Goal: Obtain resource: Download file/media

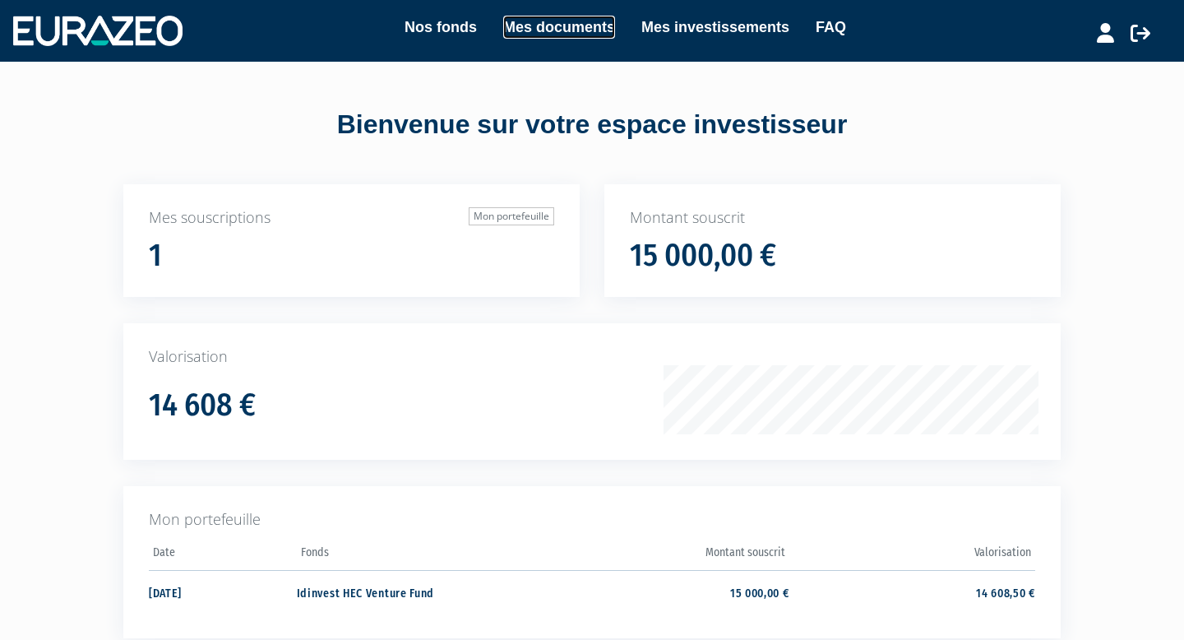
click at [550, 33] on link "Mes documents" at bounding box center [559, 27] width 112 height 23
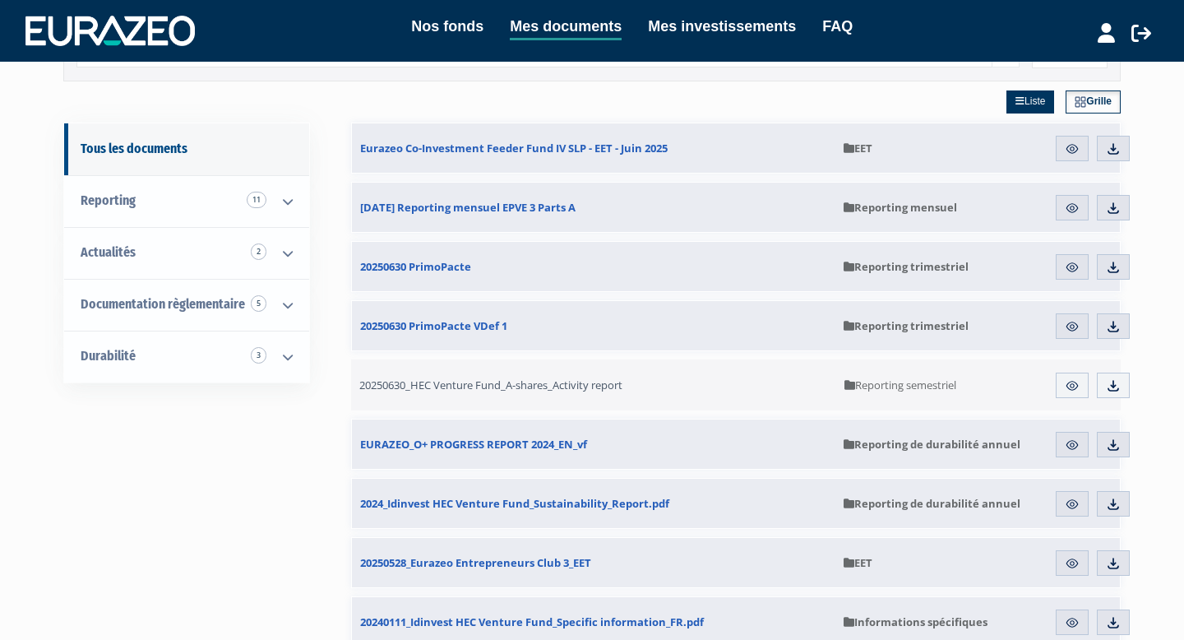
scroll to position [66, 0]
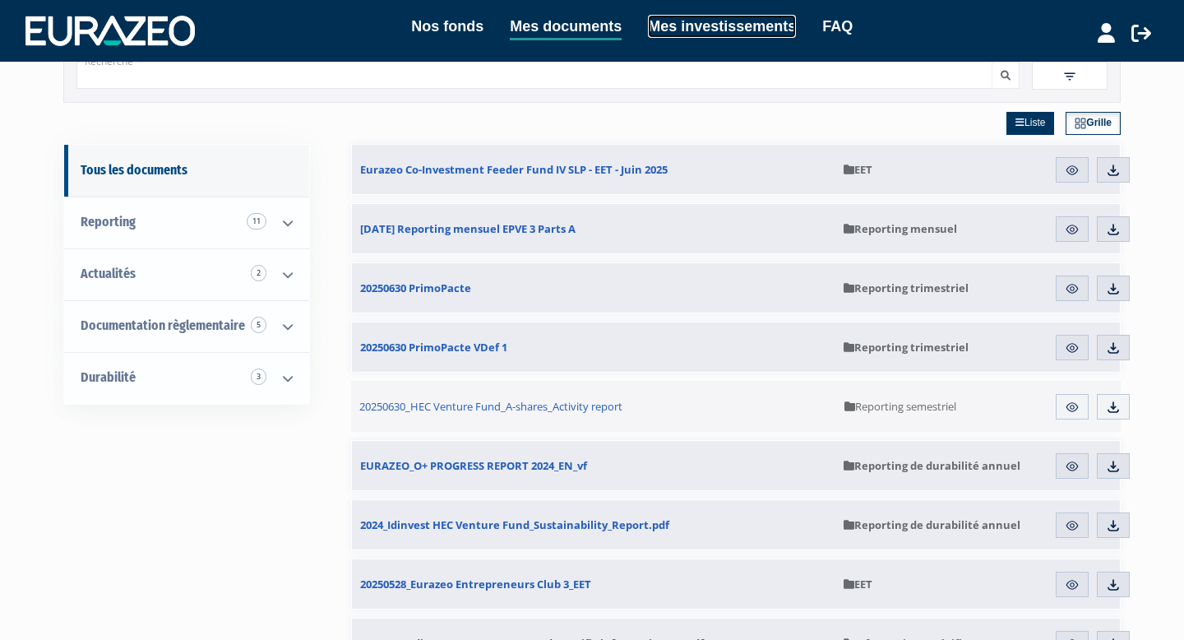
click at [691, 28] on link "Mes investissements" at bounding box center [722, 26] width 148 height 23
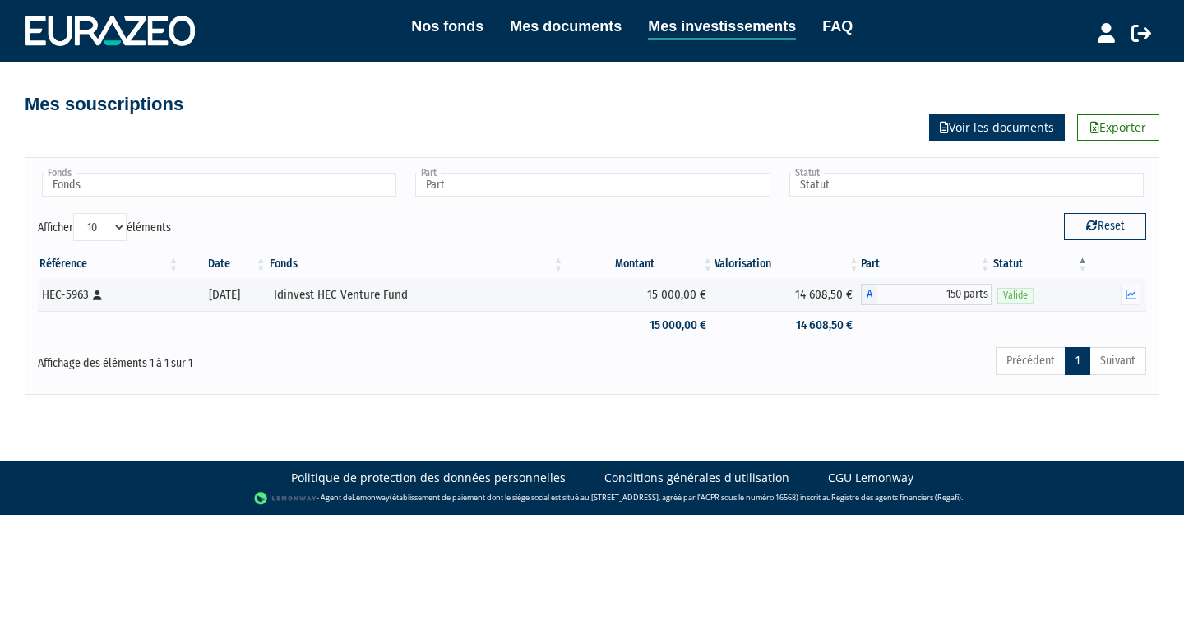
click at [988, 122] on link "Voir les documents" at bounding box center [997, 127] width 136 height 26
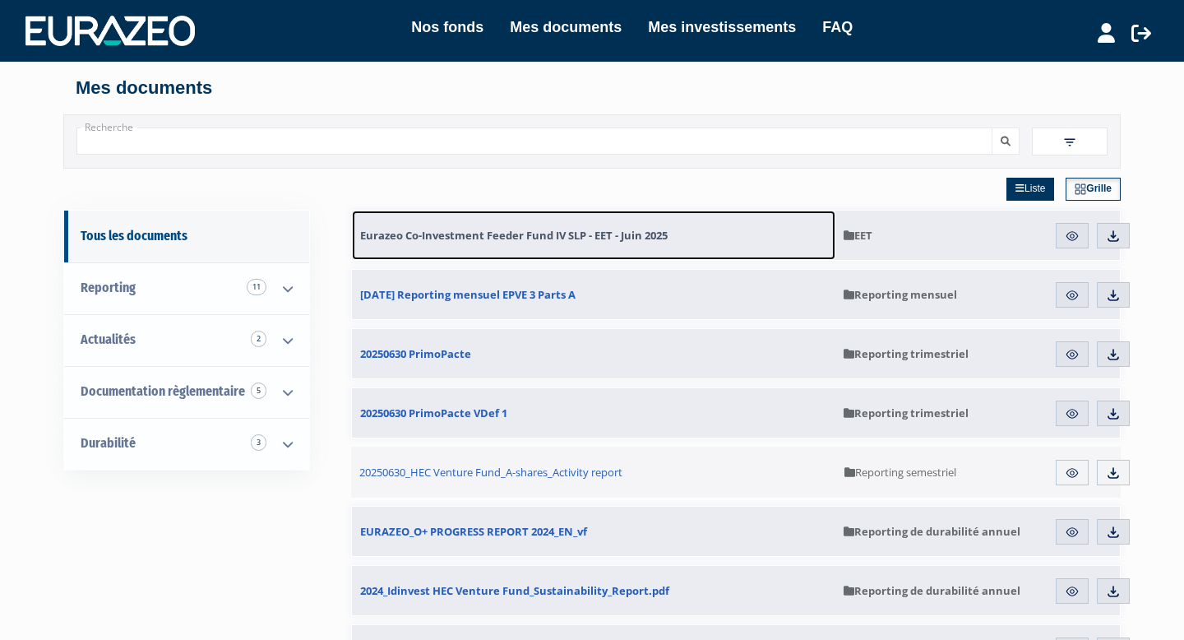
click at [563, 235] on span "Eurazeo Co-Investment Feeder Fund IV SLP - EET - Juin 2025" at bounding box center [513, 235] width 307 height 15
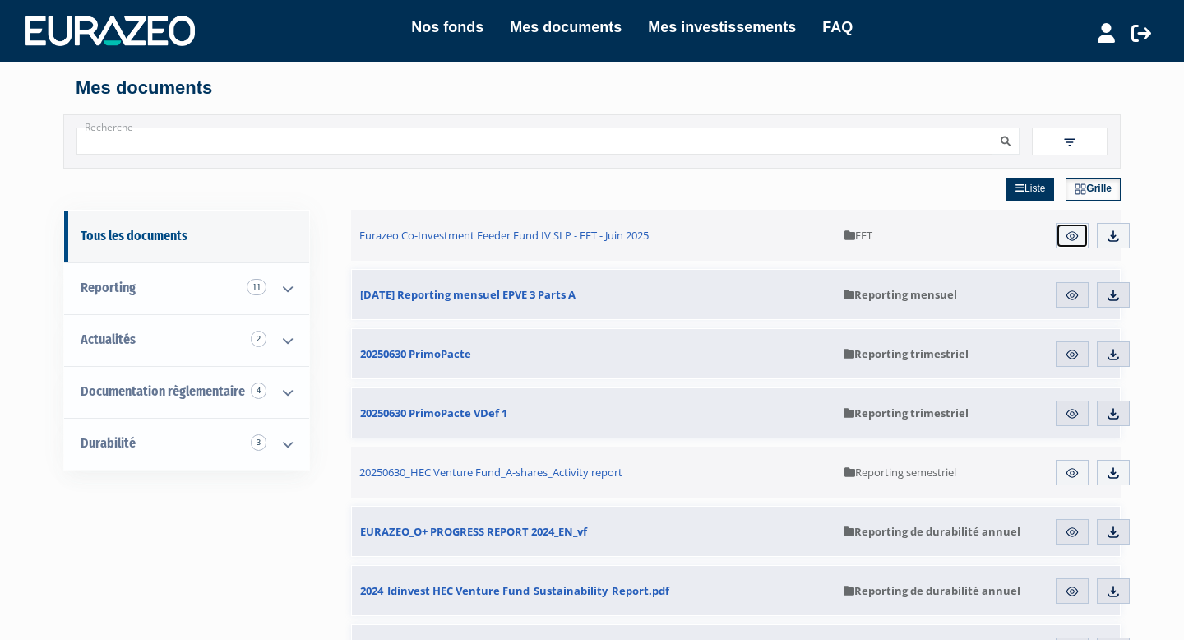
click at [1070, 233] on img at bounding box center [1072, 236] width 15 height 15
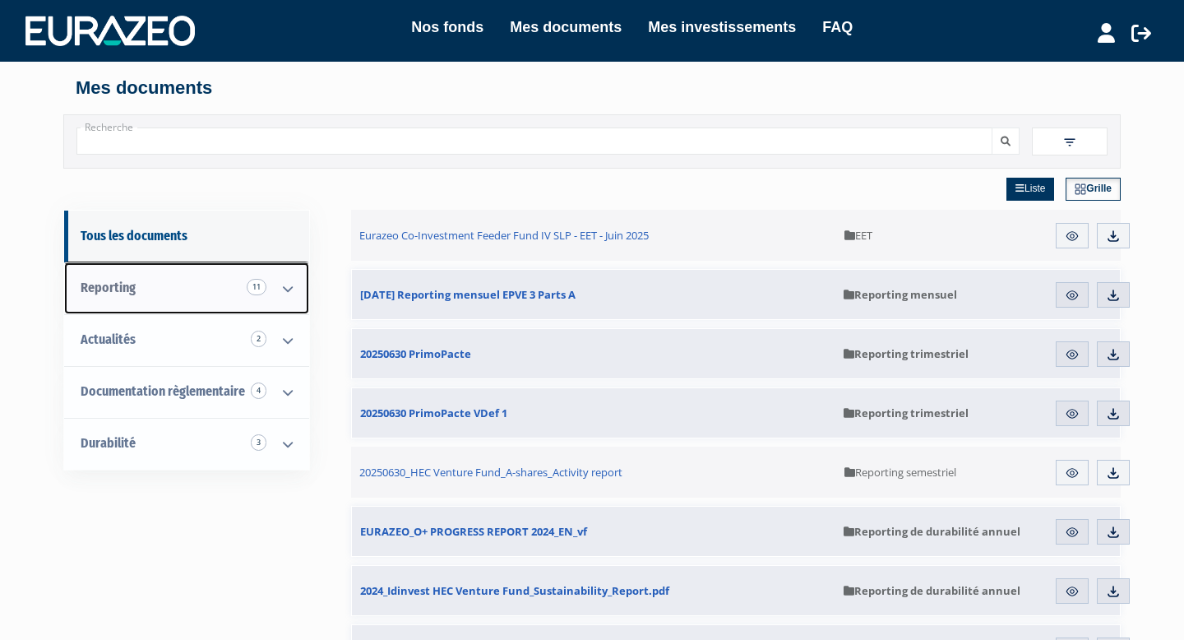
click at [287, 288] on icon at bounding box center [287, 288] width 43 height 51
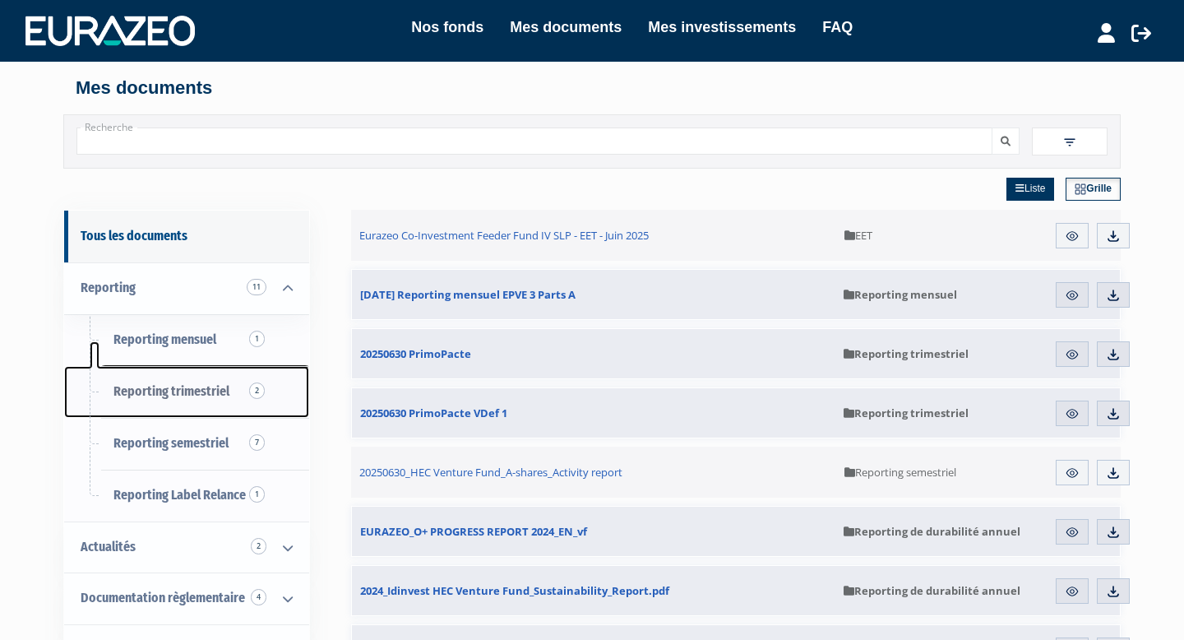
click at [209, 386] on span "Reporting trimestriel 2" at bounding box center [171, 391] width 116 height 16
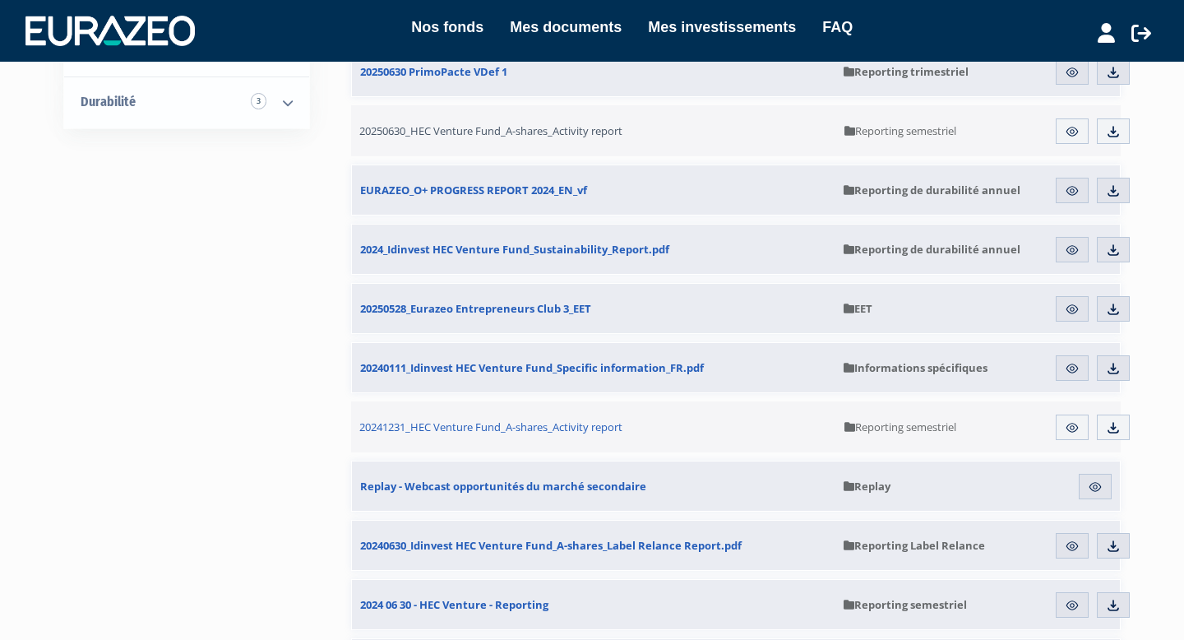
scroll to position [348, 0]
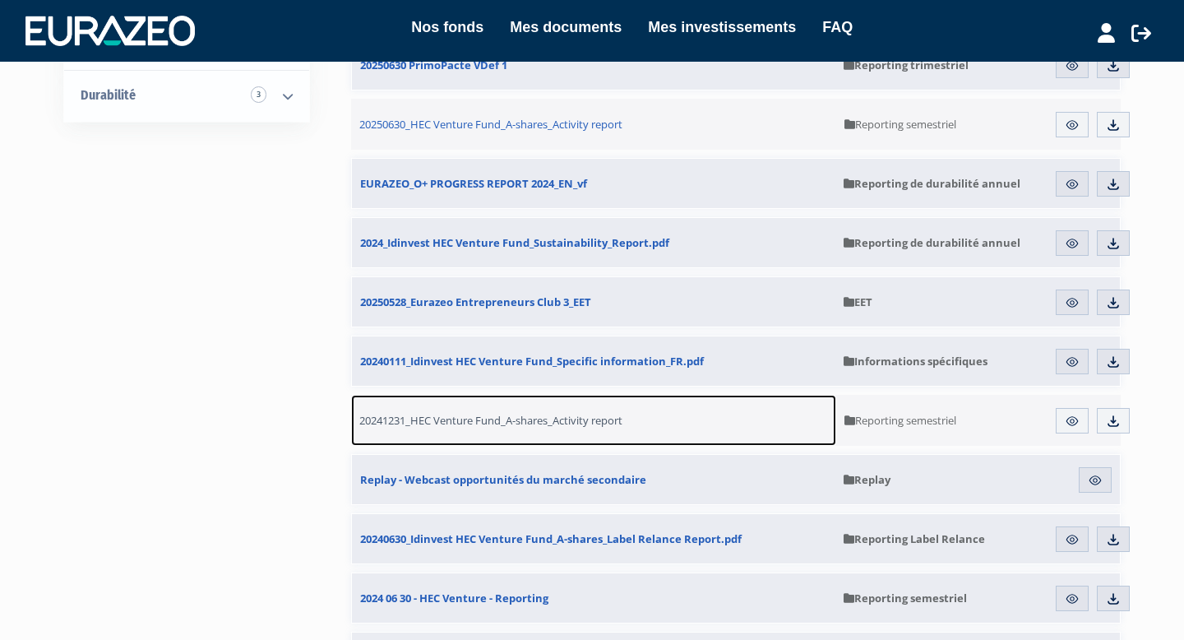
click at [512, 422] on span "20241231_HEC Venture Fund_A-shares_Activity report" at bounding box center [490, 420] width 263 height 15
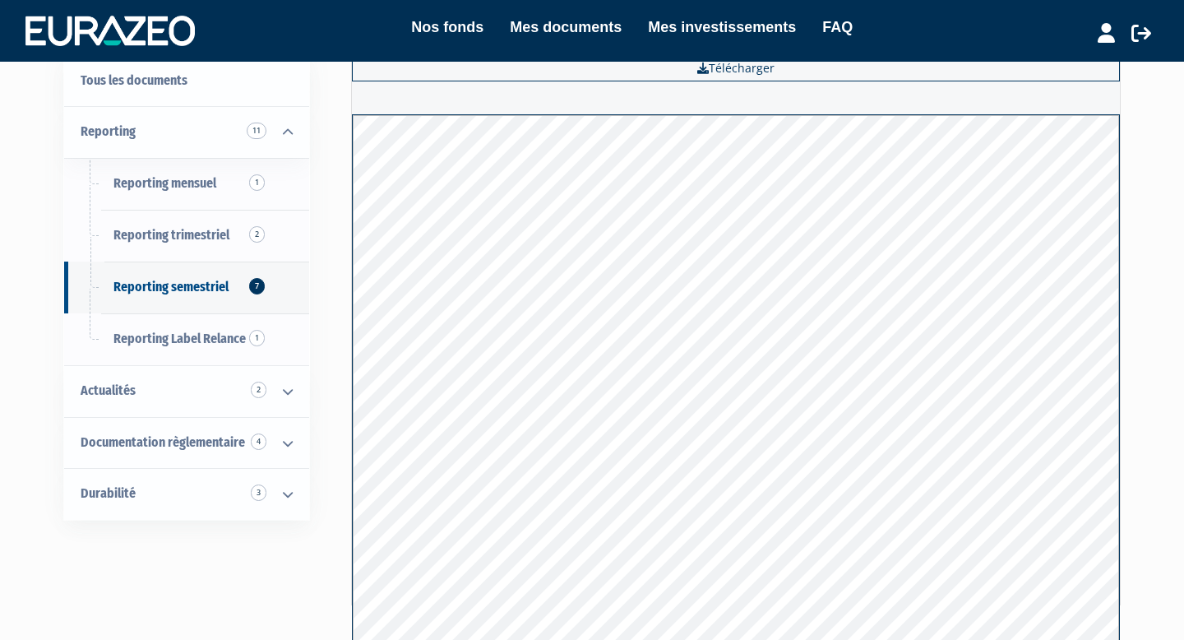
scroll to position [37, 0]
